Goal: Book appointment/travel/reservation

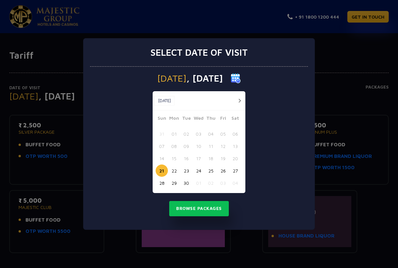
click at [241, 99] on button "button" at bounding box center [240, 100] width 8 height 8
click at [211, 133] on button "02" at bounding box center [211, 134] width 12 height 12
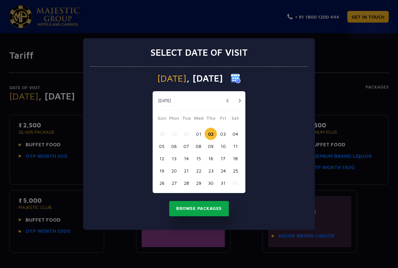
click at [205, 206] on button "Browse Packages" at bounding box center [199, 208] width 60 height 15
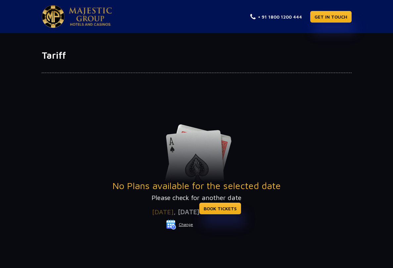
click at [156, 212] on span "[DATE]" at bounding box center [163, 212] width 22 height 8
click at [187, 224] on button "Change" at bounding box center [180, 224] width 28 height 11
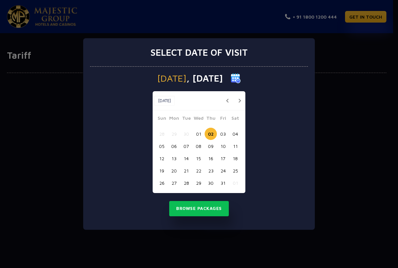
click at [223, 134] on button "03" at bounding box center [223, 134] width 12 height 12
click at [194, 208] on button "Browse Packages" at bounding box center [199, 208] width 60 height 15
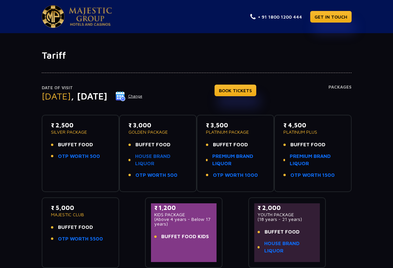
click at [135, 157] on link "HOUSE BRAND LIQUOR" at bounding box center [161, 159] width 52 height 15
